Goal: Task Accomplishment & Management: Use online tool/utility

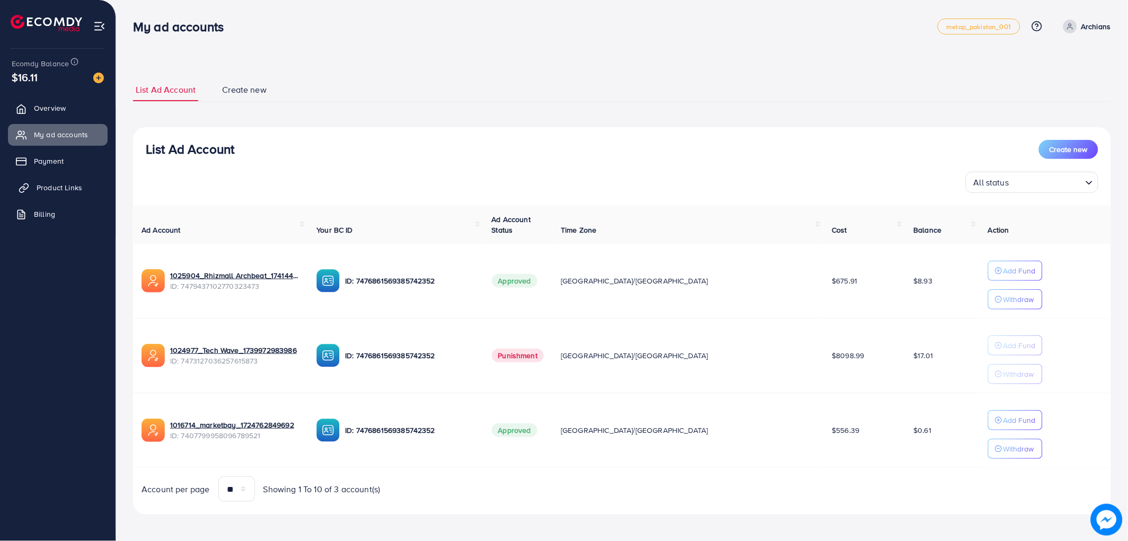
click at [38, 186] on span "Product Links" at bounding box center [60, 187] width 46 height 11
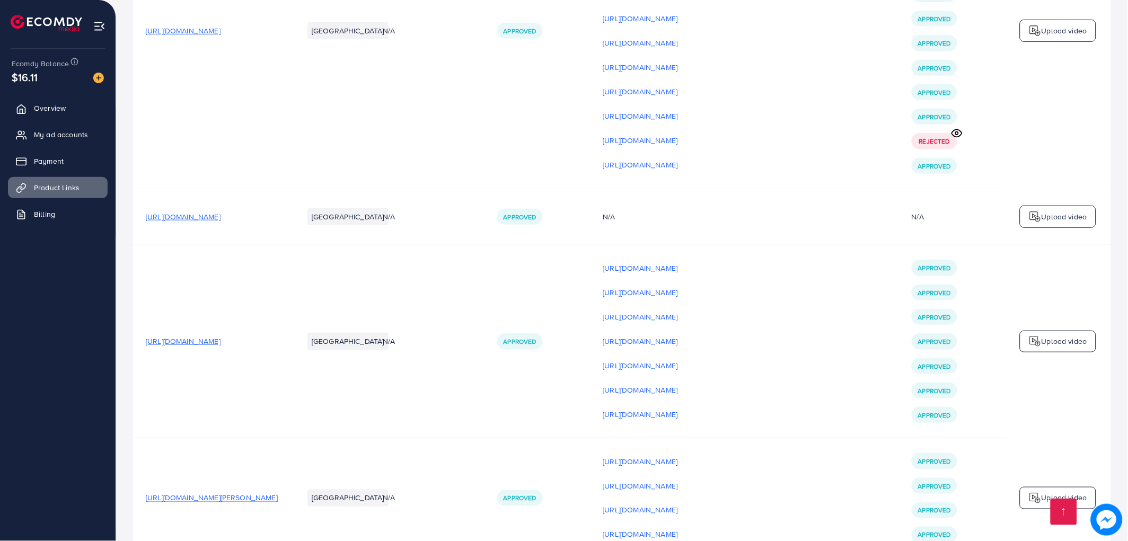
scroll to position [2709, 0]
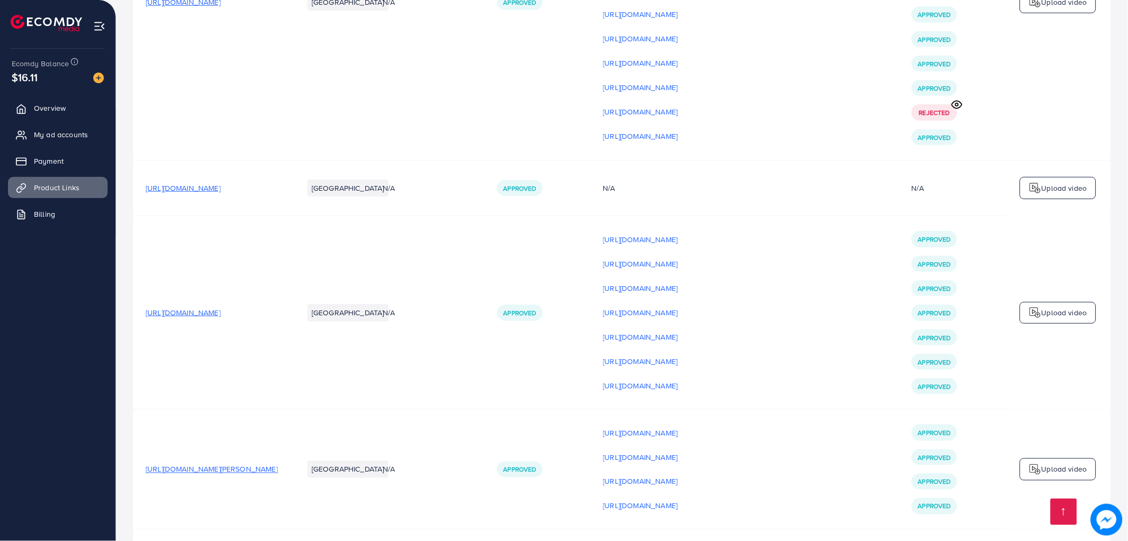
click at [221, 318] on span "[URL][DOMAIN_NAME]" at bounding box center [183, 312] width 75 height 11
click at [1068, 319] on p "Upload video" at bounding box center [1065, 312] width 46 height 13
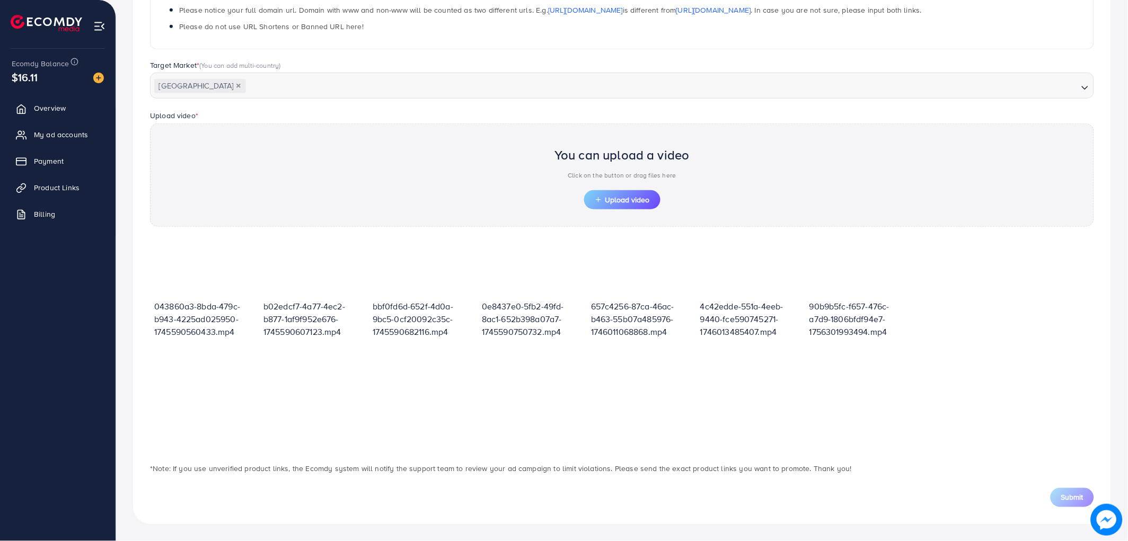
scroll to position [232, 0]
click at [432, 273] on div at bounding box center [423, 271] width 101 height 58
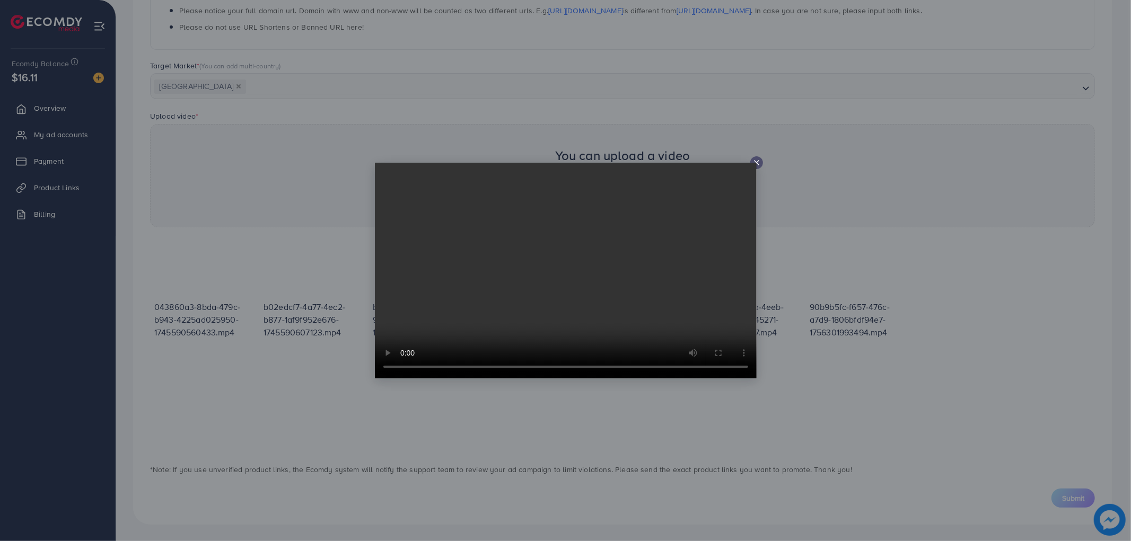
click at [753, 163] on video at bounding box center [566, 271] width 382 height 216
click at [755, 163] on video at bounding box center [566, 271] width 382 height 216
click at [755, 158] on icon at bounding box center [756, 162] width 8 height 8
